Goal: Navigation & Orientation: Find specific page/section

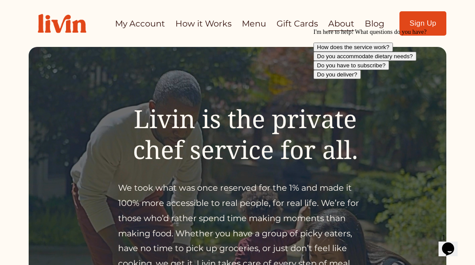
click at [314, 29] on icon "Chat attention grabber" at bounding box center [314, 29] width 0 height 0
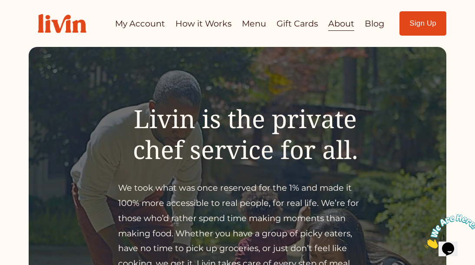
click at [451, 236] on img at bounding box center [452, 231] width 54 height 34
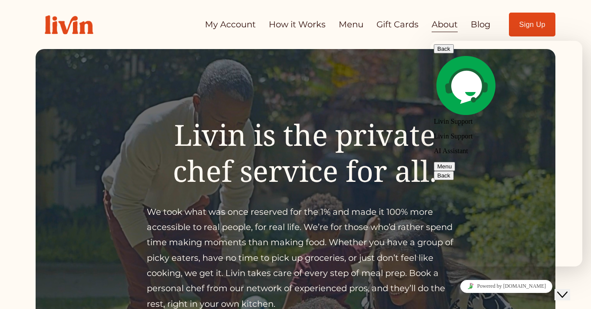
scroll to position [4, 0]
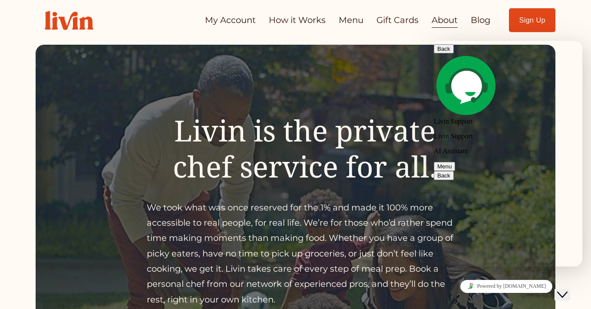
click at [445, 53] on button "Back" at bounding box center [444, 48] width 20 height 9
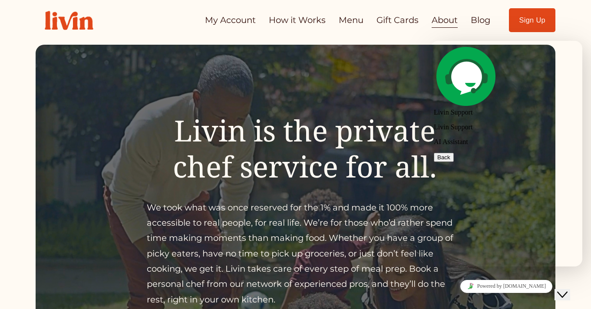
scroll to position [0, 0]
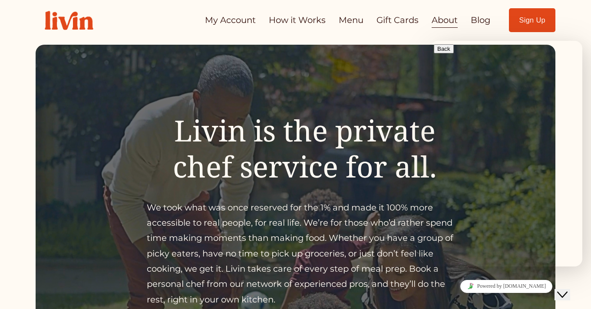
click at [475, 265] on button "Close Chat This icon closes the chat window." at bounding box center [563, 294] width 16 height 11
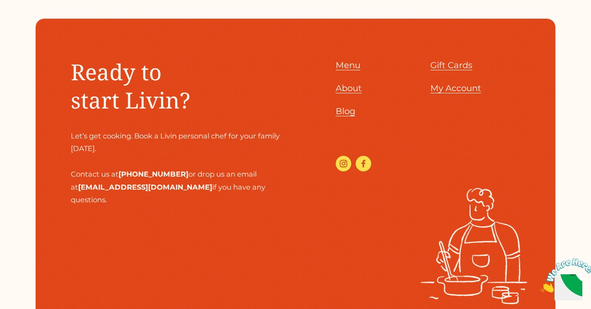
scroll to position [911, 0]
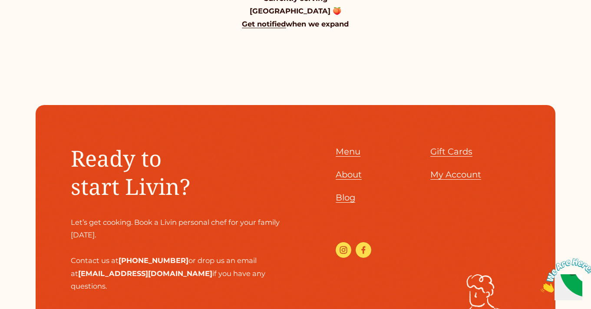
click at [349, 146] on span "Menu" at bounding box center [348, 151] width 25 height 10
click at [347, 169] on span "About" at bounding box center [349, 174] width 26 height 10
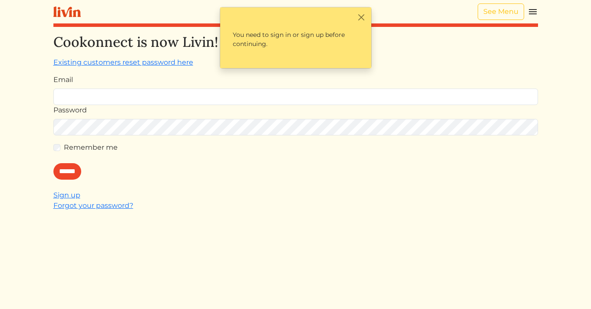
click at [26, 166] on html "See Menu Log In Book a Chef Become a Chef Browse Menu Cookonnect is now Livin! …" at bounding box center [295, 154] width 591 height 309
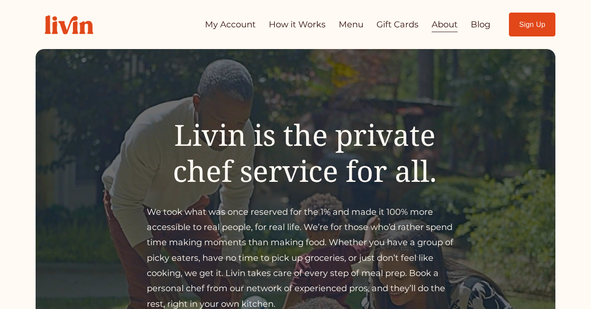
click at [274, 30] on link "How it Works" at bounding box center [297, 24] width 57 height 17
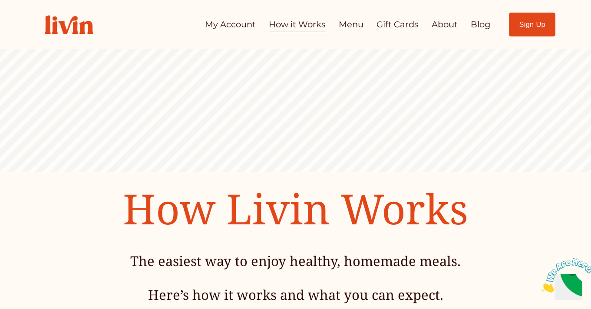
click at [227, 20] on link "My Account" at bounding box center [230, 24] width 51 height 17
click at [356, 26] on link "Menu" at bounding box center [351, 24] width 25 height 17
